Goal: Transaction & Acquisition: Register for event/course

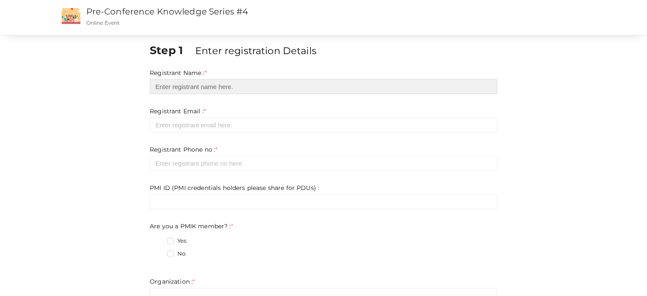
click at [181, 88] on input "text" at bounding box center [324, 86] width 348 height 15
type input "[PERSON_NAME]"
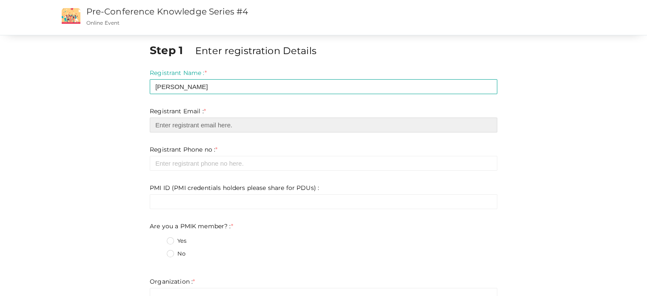
click at [177, 127] on input "email" at bounding box center [324, 124] width 348 height 15
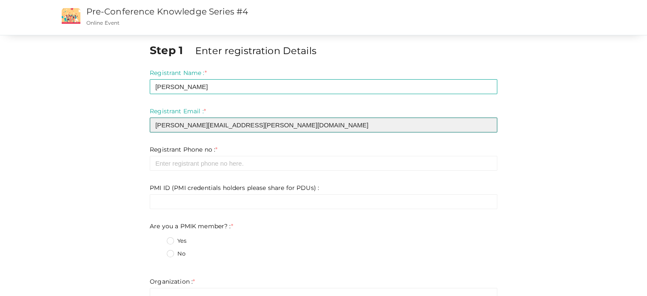
type input "[PERSON_NAME][EMAIL_ADDRESS][PERSON_NAME][DOMAIN_NAME]"
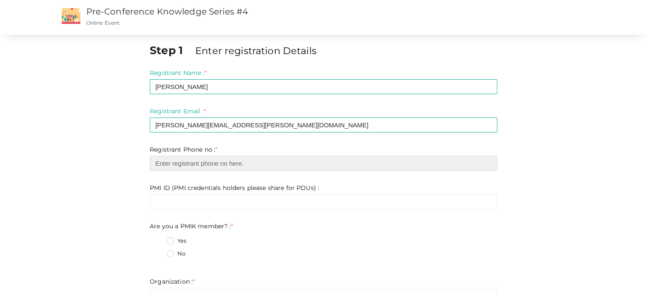
click at [187, 161] on input "number" at bounding box center [324, 163] width 348 height 15
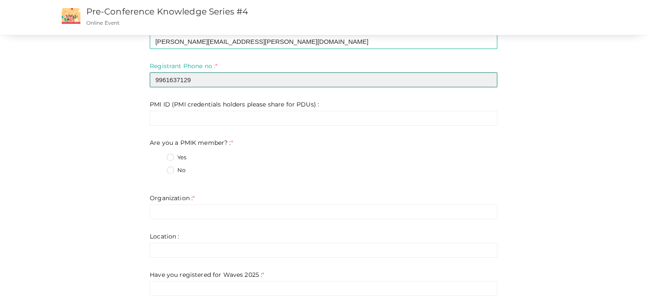
scroll to position [85, 0]
type input "9961637129"
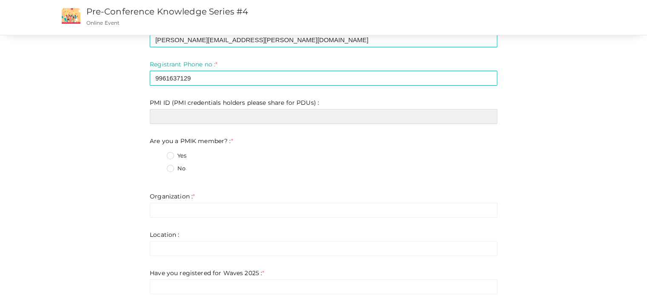
click at [179, 118] on input "text" at bounding box center [324, 116] width 348 height 15
click at [171, 122] on input "text" at bounding box center [324, 116] width 348 height 15
click at [171, 121] on input "text" at bounding box center [324, 116] width 348 height 15
paste input "1588543"
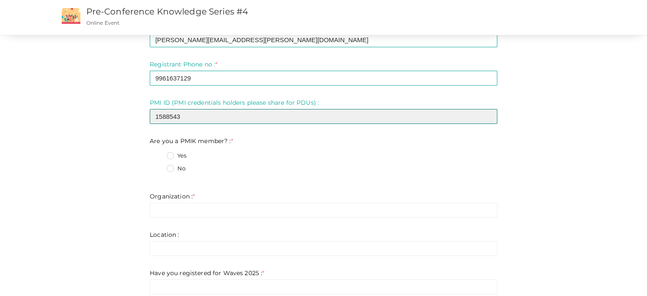
type input "1588543"
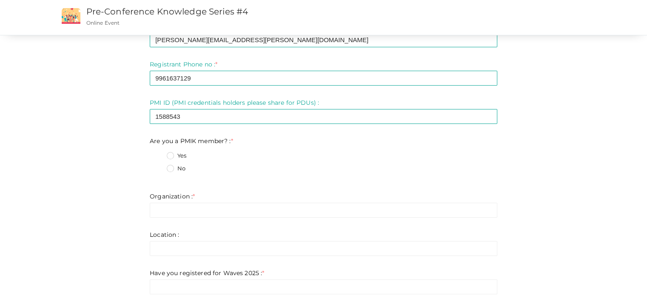
click at [169, 158] on label "Yes" at bounding box center [177, 155] width 20 height 9
click at [158, 153] on member\?\+0 "Yes" at bounding box center [158, 153] width 0 height 0
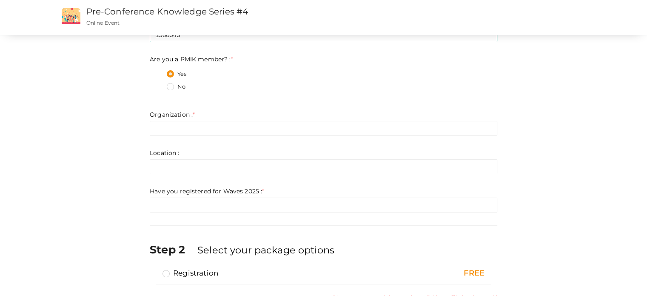
scroll to position [170, 0]
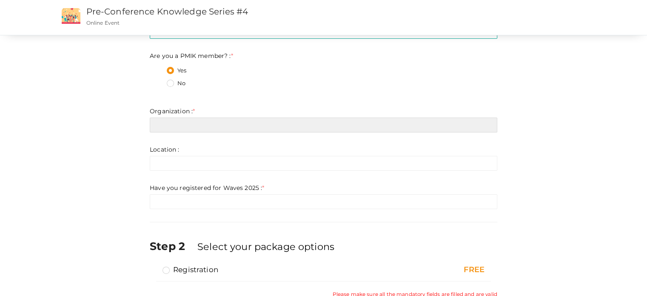
click at [177, 131] on input "text" at bounding box center [324, 124] width 348 height 15
type input "P"
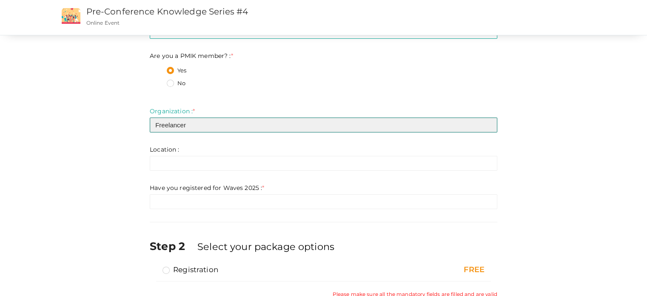
type input "Freelancer"
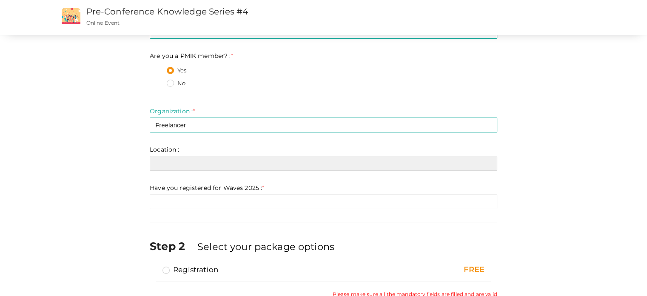
click at [180, 163] on input "text" at bounding box center [324, 163] width 348 height 15
type input "L"
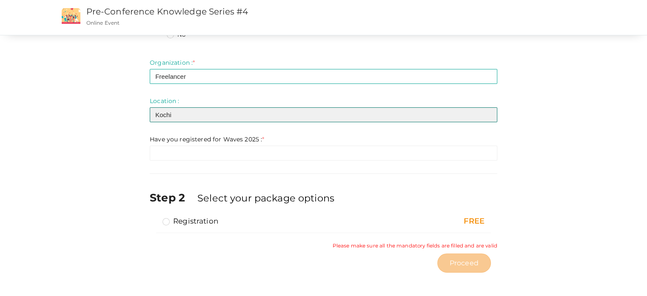
scroll to position [220, 0]
type input "Kochi"
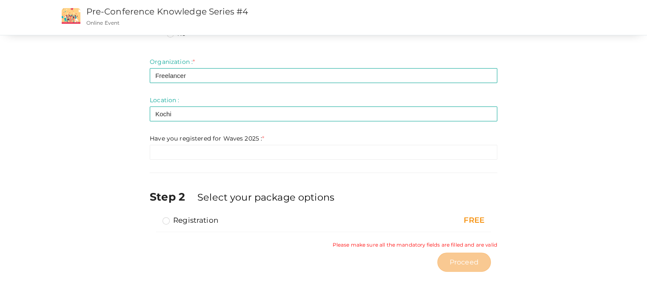
click at [372, 242] on small "Please make sure all the mandatory fields are filled and are valid" at bounding box center [415, 244] width 165 height 7
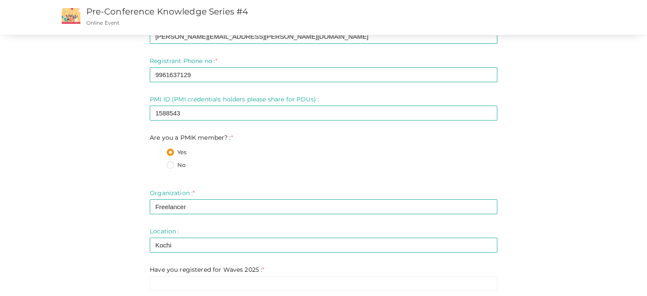
scroll to position [43, 0]
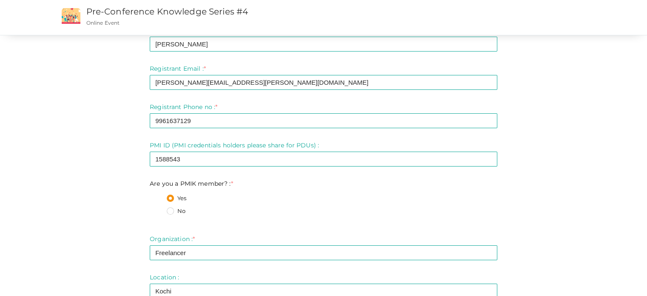
click at [157, 129] on form "Registrant Name : * [PERSON_NAME] Required. Invalid email Invalid phone number …" at bounding box center [324, 181] width 348 height 311
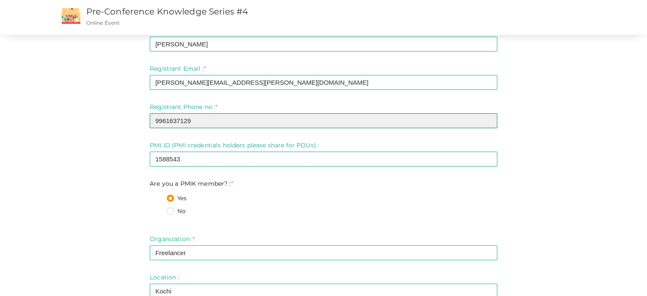
click at [196, 120] on input "9961637129" at bounding box center [324, 120] width 348 height 15
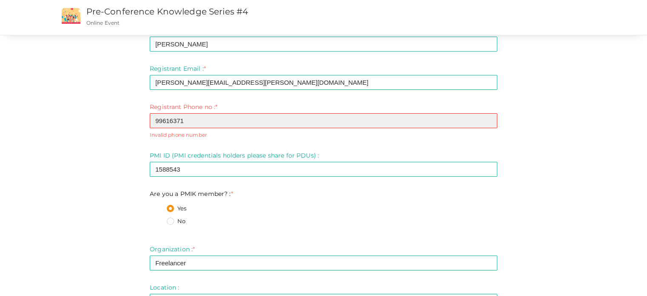
type input "9961637130"
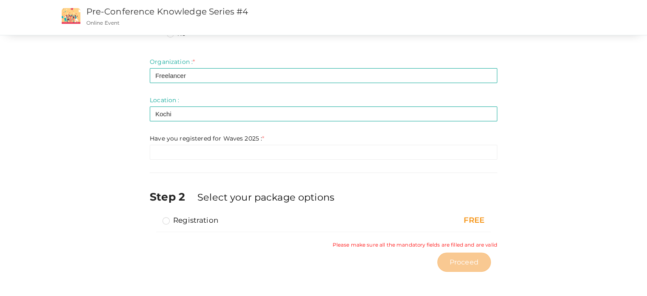
scroll to position [220, 0]
click at [478, 216] on div "FREE" at bounding box center [436, 220] width 97 height 11
click at [257, 139] on label "Have you registered for Waves 2025 : *" at bounding box center [207, 138] width 114 height 9
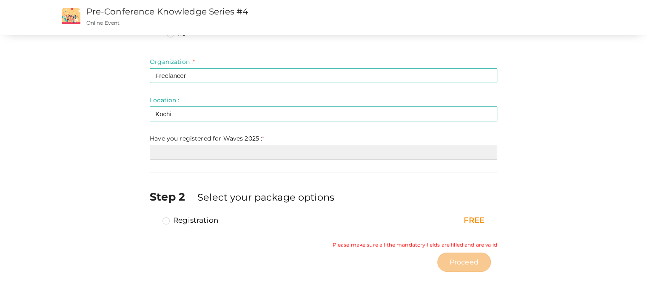
click at [186, 153] on input "text" at bounding box center [324, 152] width 348 height 15
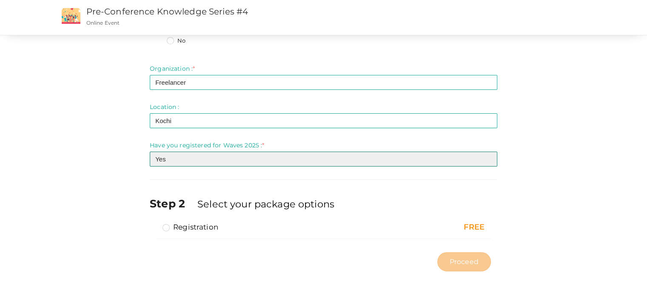
type input "Yes"
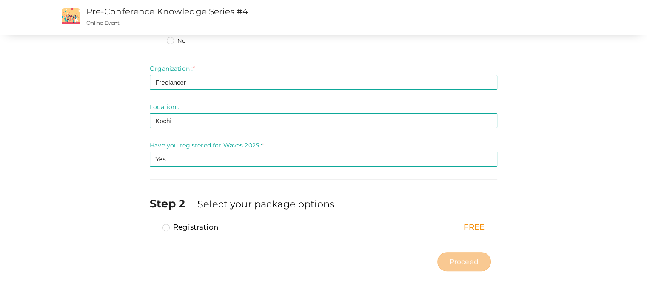
click at [475, 225] on div "FREE" at bounding box center [436, 227] width 97 height 11
click at [329, 196] on div "Step 2 Select your package options" at bounding box center [324, 209] width 348 height 26
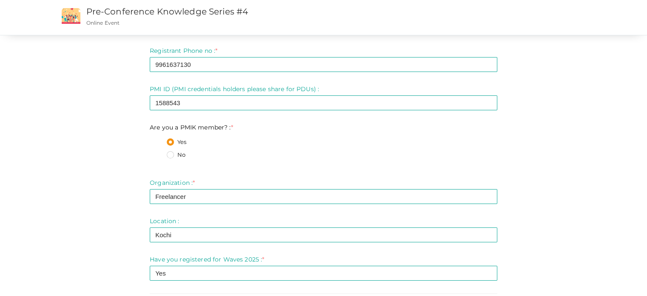
scroll to position [85, 0]
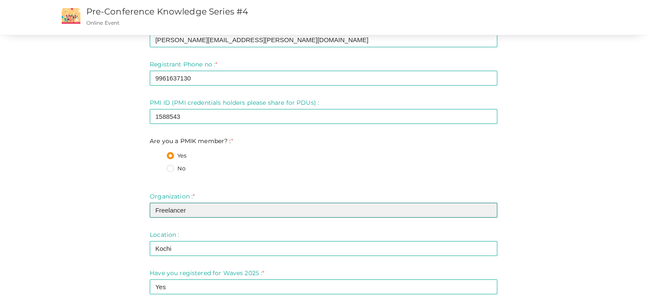
click at [218, 209] on input "Freelancer" at bounding box center [324, 210] width 348 height 15
type input "Freelancer"
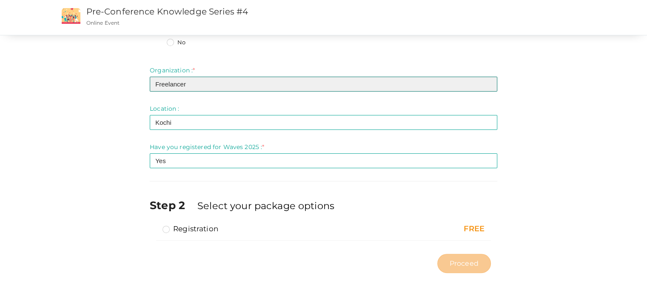
scroll to position [213, 0]
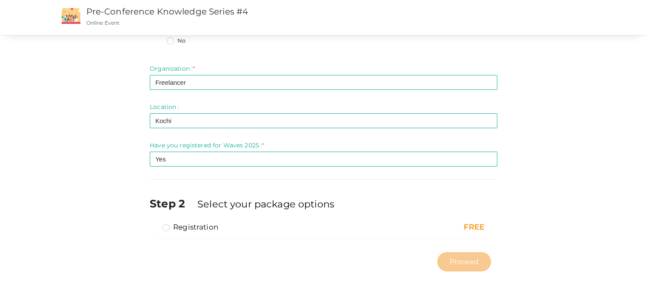
click at [475, 227] on div "FREE" at bounding box center [436, 227] width 97 height 11
click at [192, 229] on label "Registration" at bounding box center [191, 227] width 56 height 10
click at [154, 223] on input "Registration" at bounding box center [154, 223] width 0 height 0
click at [470, 265] on span "Proceed" at bounding box center [464, 262] width 29 height 10
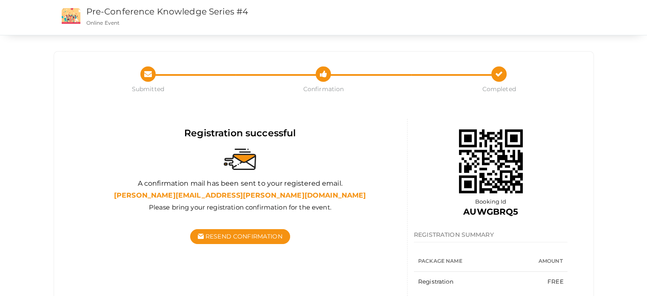
scroll to position [32, 0]
